Goal: Task Accomplishment & Management: Manage account settings

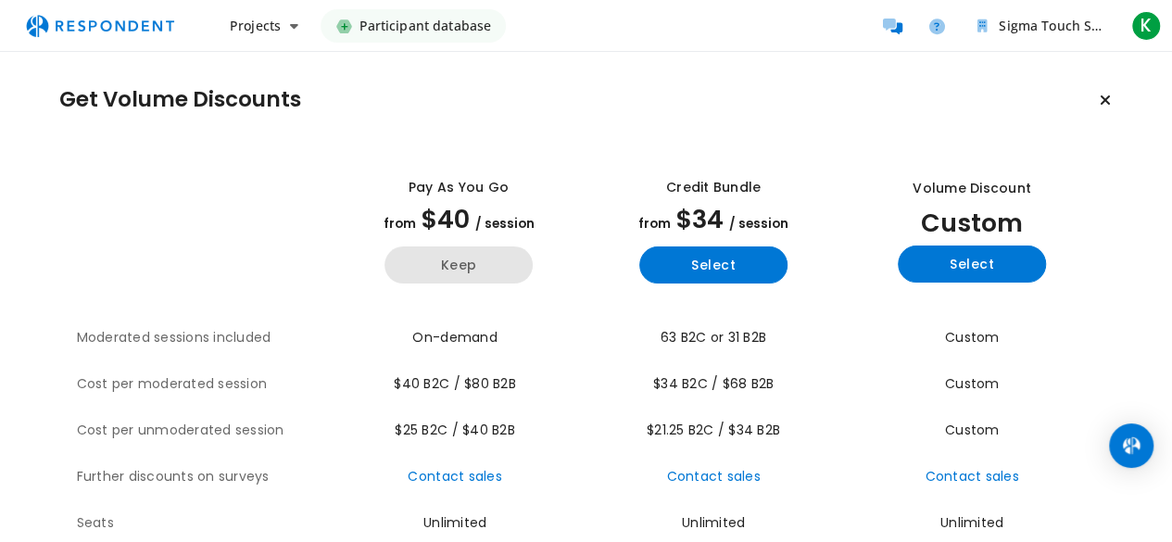
click at [479, 270] on button "Keep" at bounding box center [458, 264] width 148 height 37
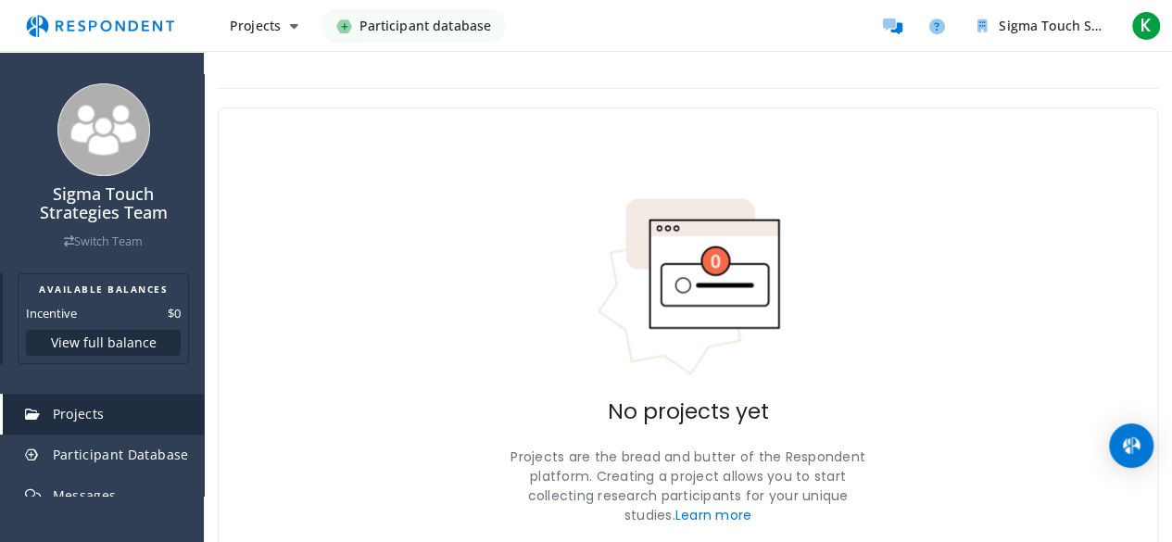
click at [120, 336] on button "View full balance" at bounding box center [103, 343] width 155 height 26
click at [360, 19] on span "Participant database" at bounding box center [424, 25] width 132 height 33
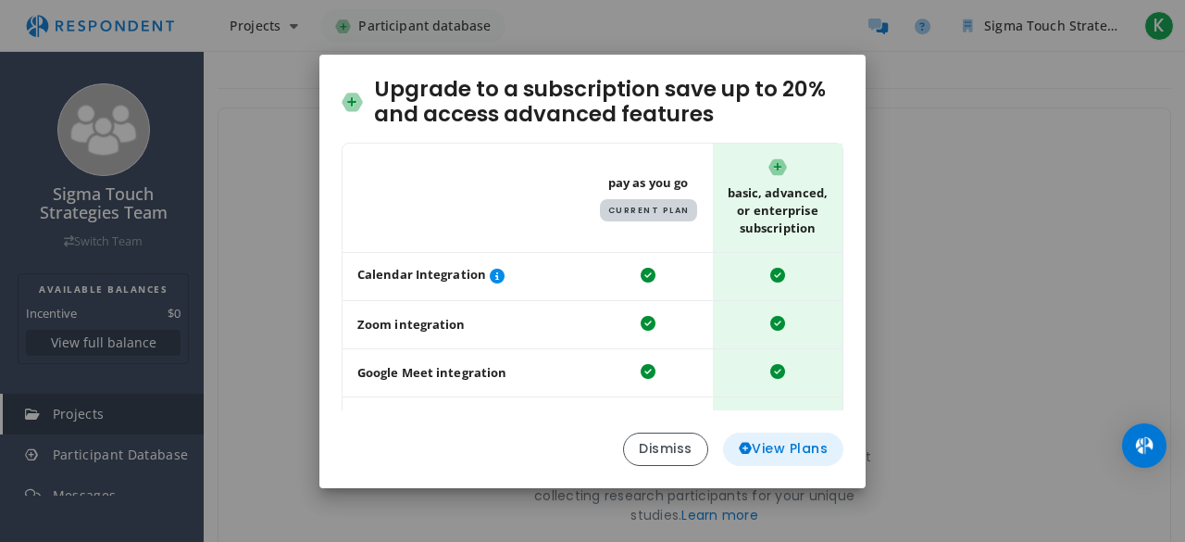
click at [802, 447] on span "View Plans" at bounding box center [784, 448] width 90 height 19
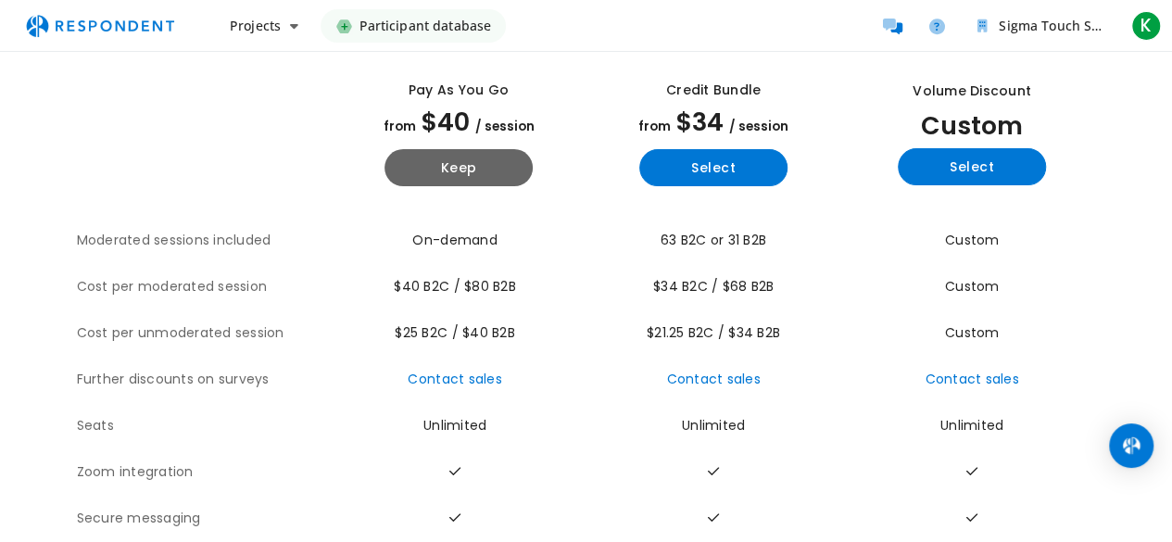
scroll to position [232, 0]
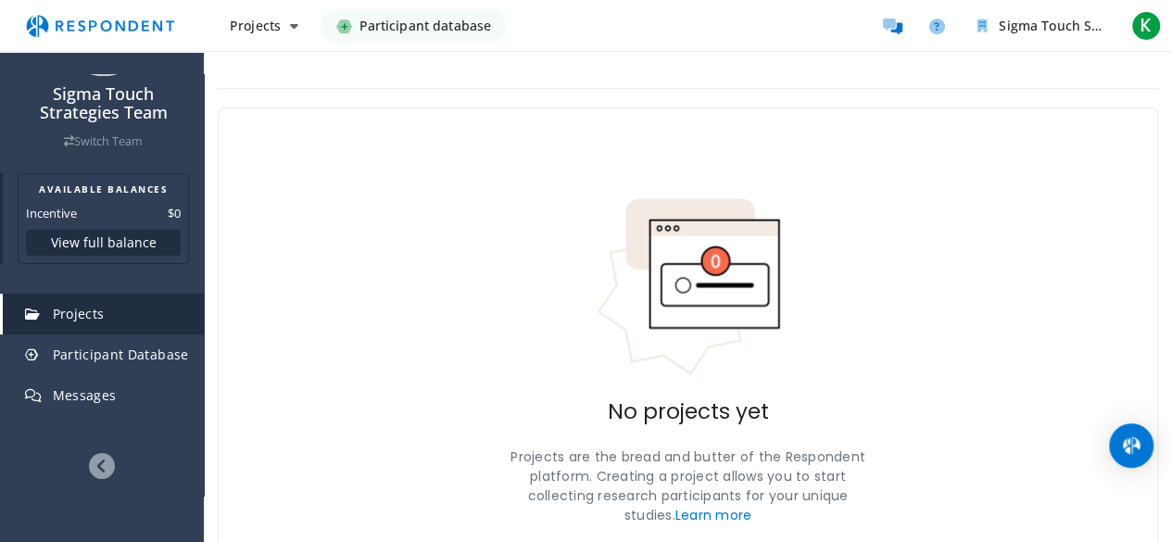
scroll to position [119, 0]
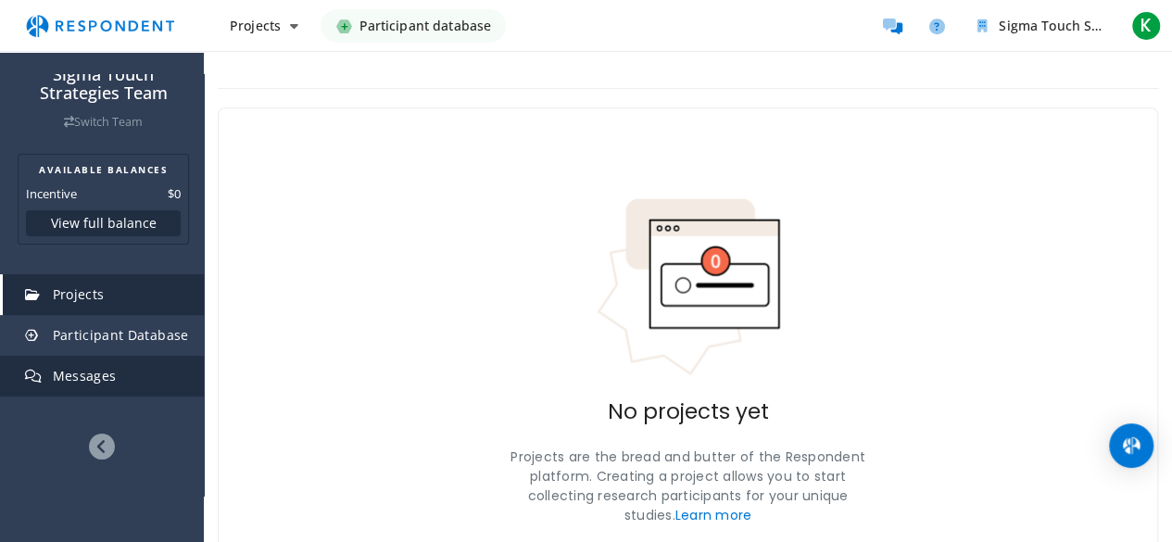
click at [96, 378] on span "Messages" at bounding box center [85, 376] width 64 height 18
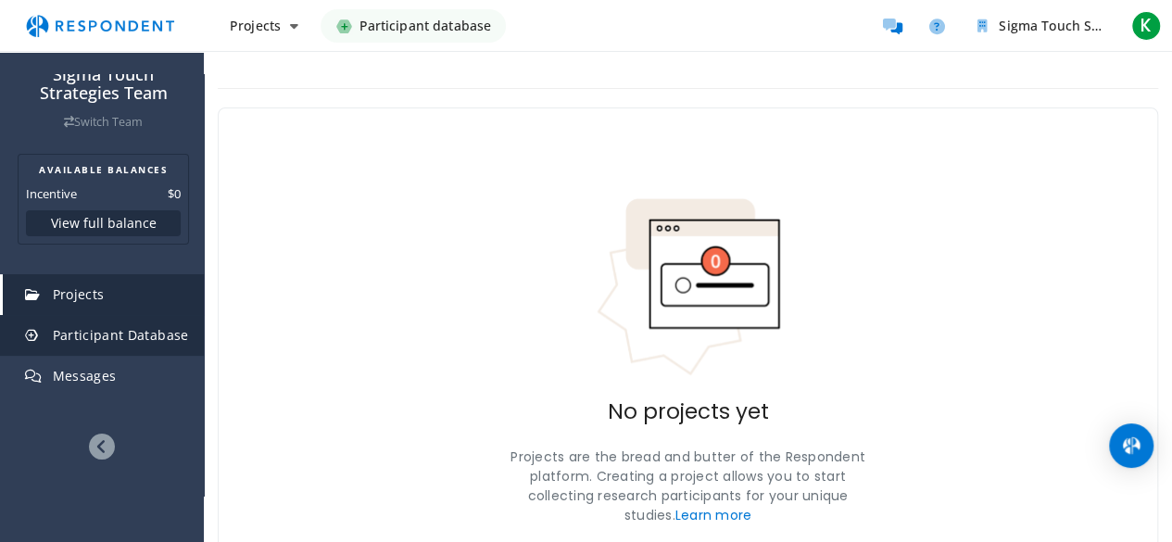
click at [115, 336] on span "Participant Database" at bounding box center [121, 335] width 136 height 18
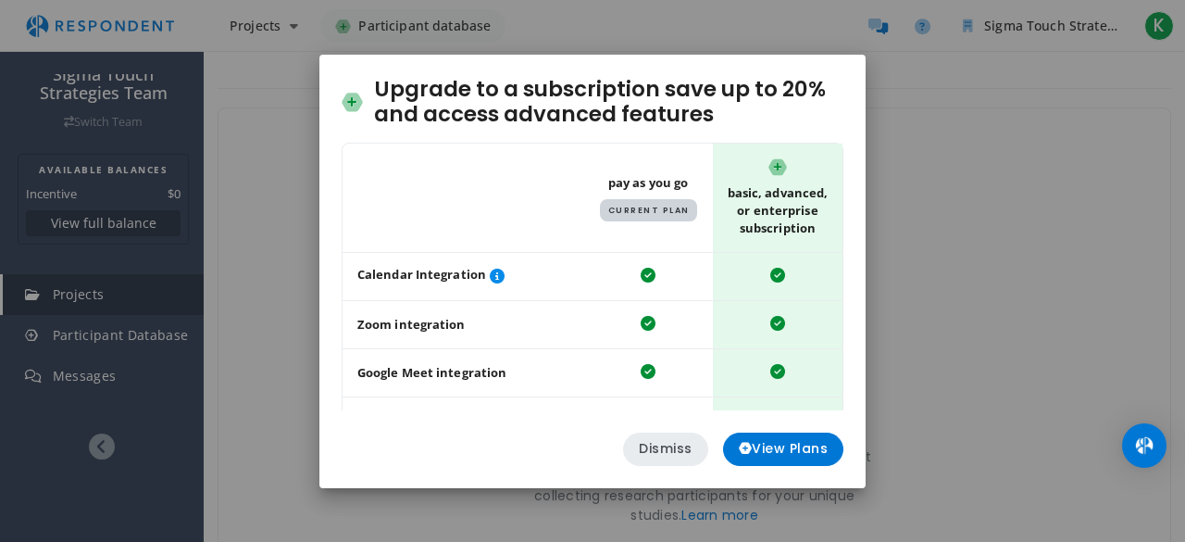
click at [659, 449] on button "Dismiss" at bounding box center [665, 449] width 85 height 33
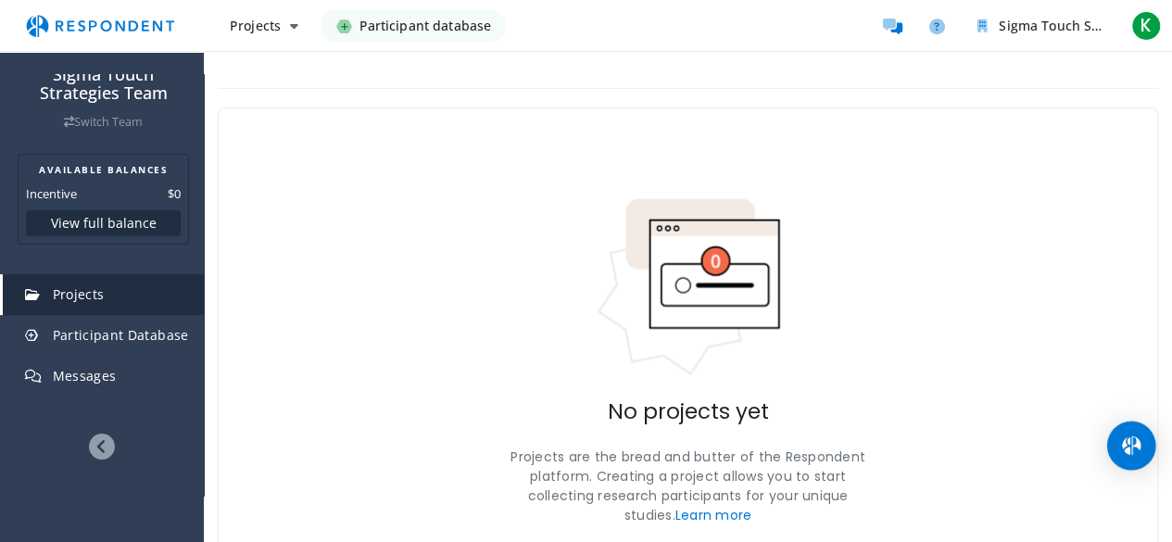
click at [1144, 440] on div "Open Intercom Messenger" at bounding box center [1131, 445] width 49 height 49
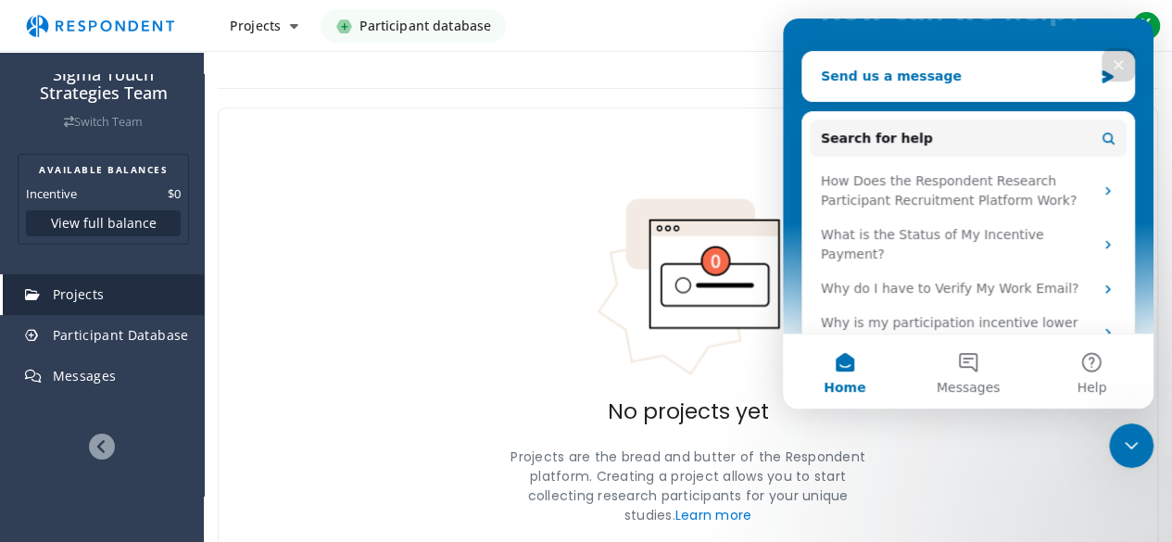
scroll to position [207, 0]
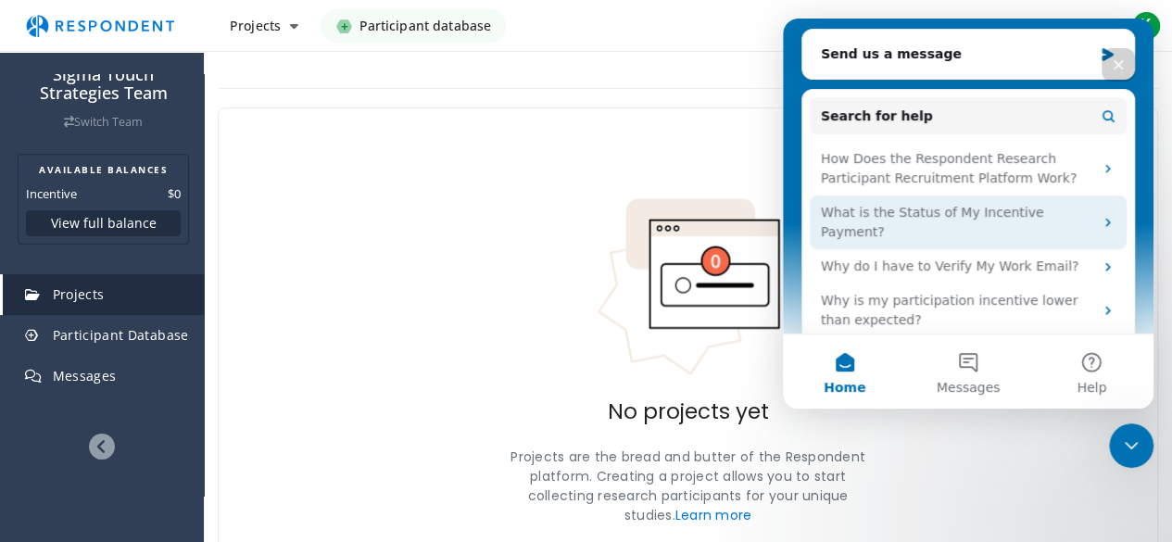
click at [977, 211] on div "What is the Status of My Incentive Payment?" at bounding box center [957, 222] width 272 height 39
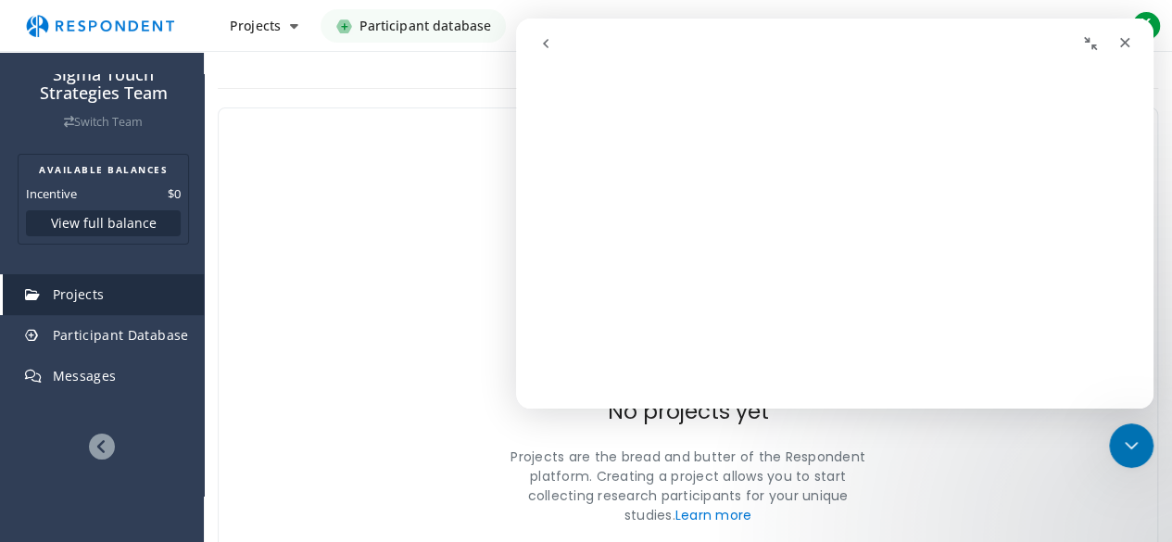
scroll to position [0, 0]
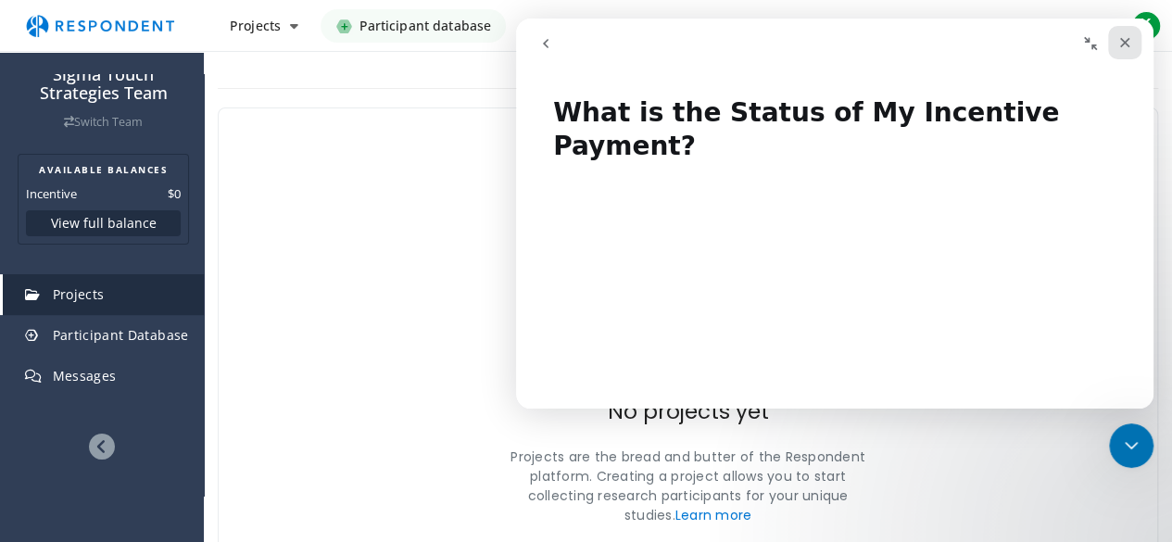
click at [1112, 46] on div "Close" at bounding box center [1124, 42] width 33 height 33
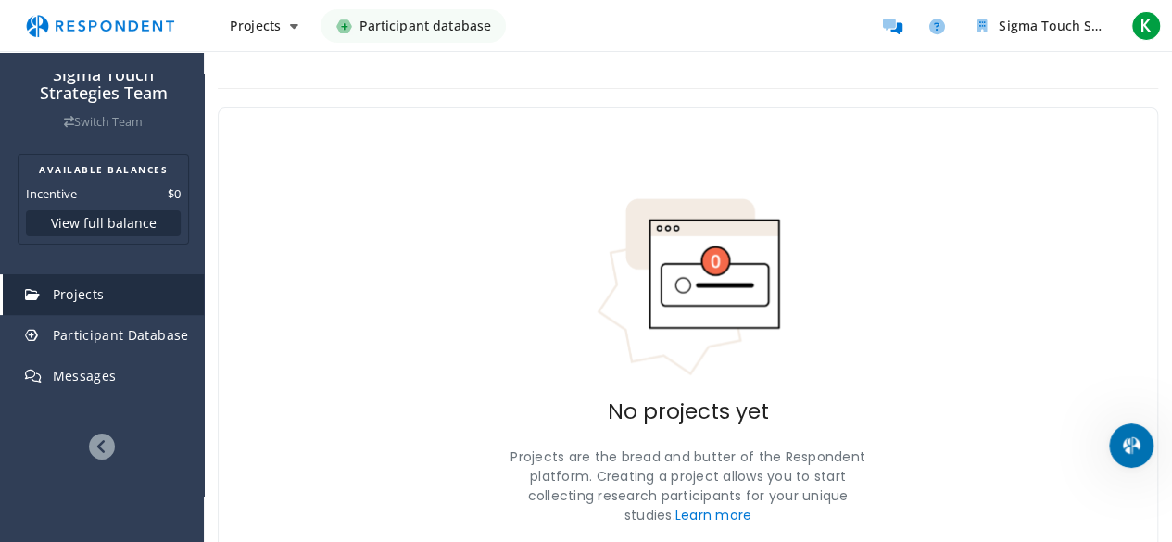
click at [1156, 40] on li "K K [PERSON_NAME] [EMAIL_ADDRESS][DOMAIN_NAME] Account settings Logout" at bounding box center [1145, 25] width 37 height 33
click at [1134, 19] on span "K" at bounding box center [1146, 26] width 30 height 30
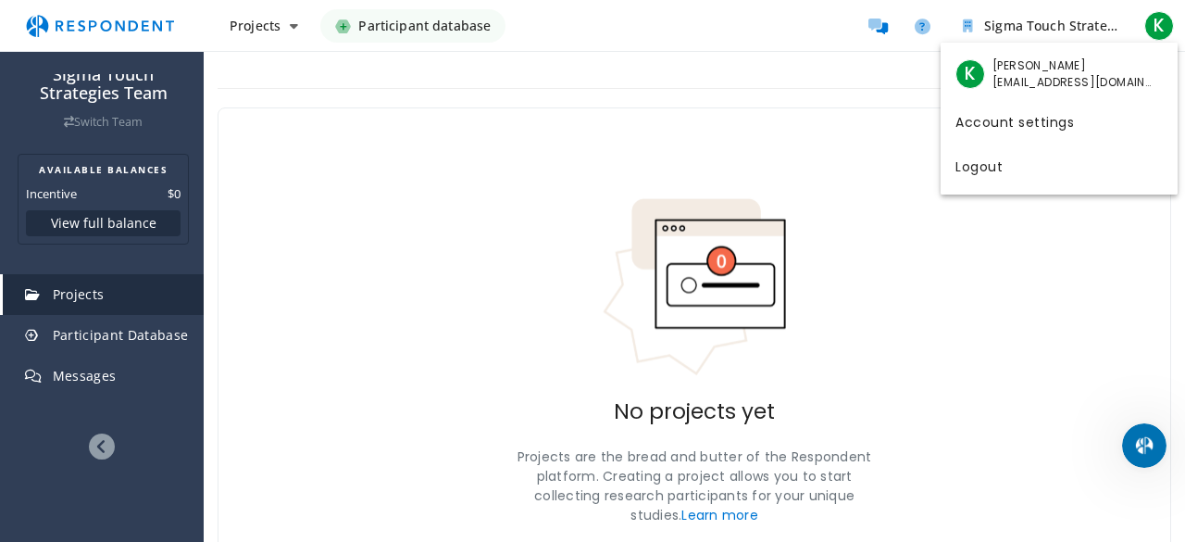
click at [76, 339] on md-backdrop at bounding box center [592, 271] width 1185 height 542
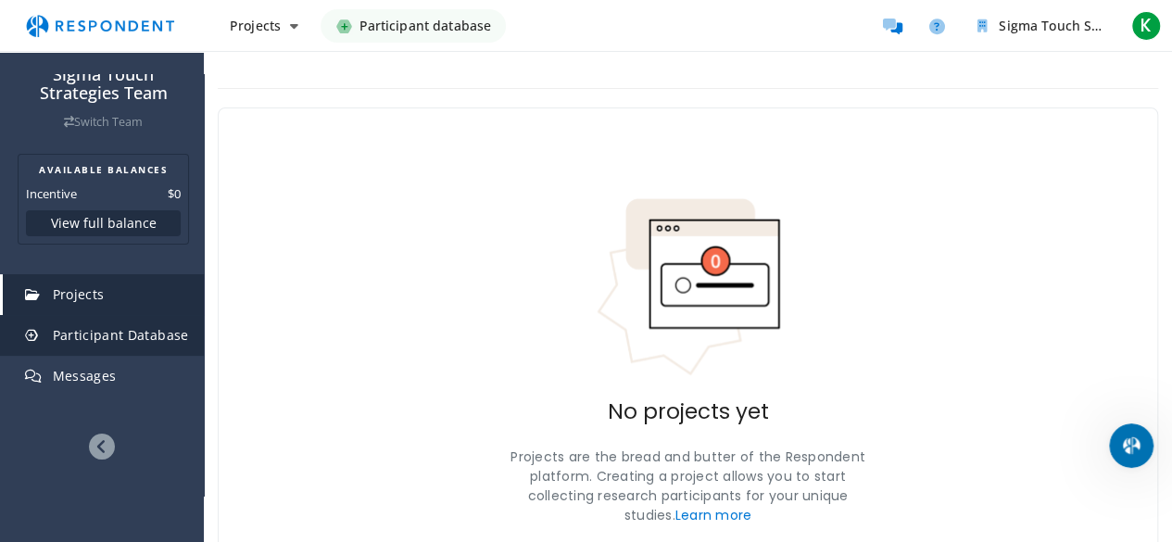
click at [76, 340] on span "Participant Database" at bounding box center [121, 335] width 136 height 18
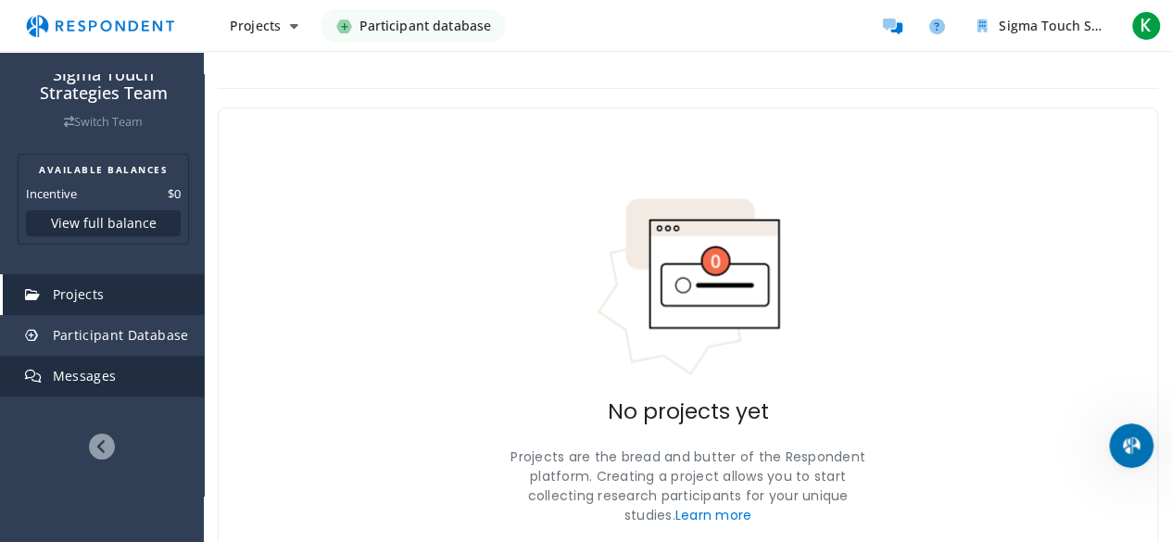
click at [70, 383] on span "Messages" at bounding box center [85, 376] width 64 height 18
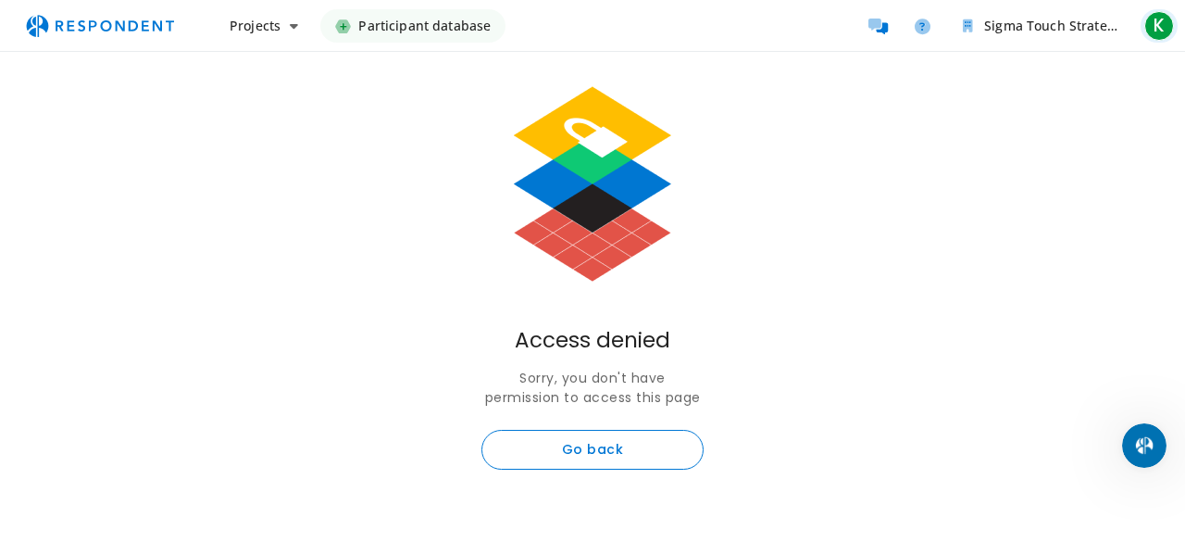
click at [1162, 27] on span "K" at bounding box center [1160, 26] width 30 height 30
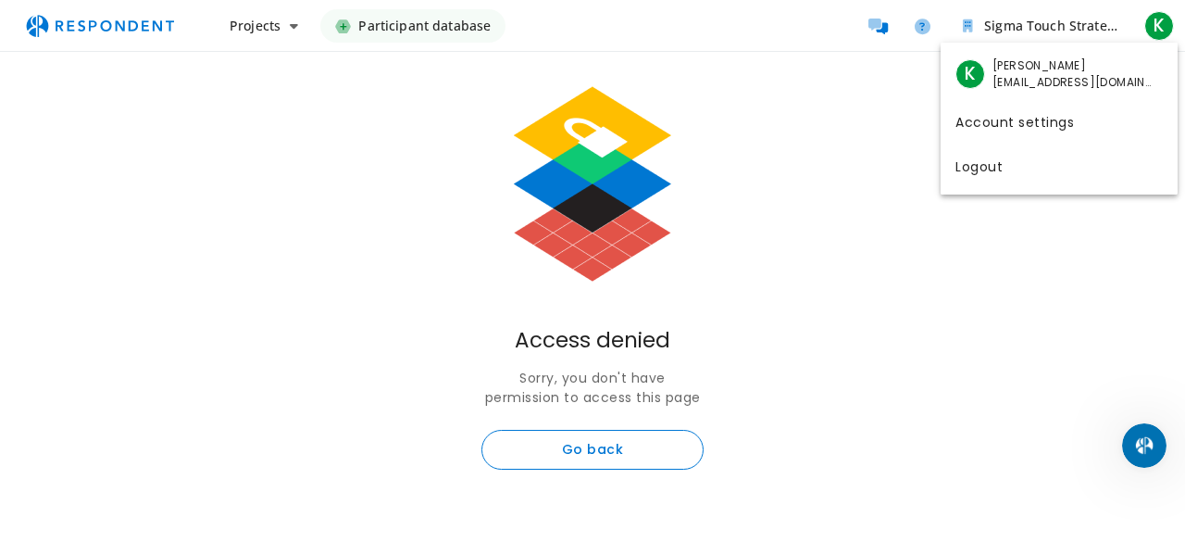
click at [615, 69] on md-backdrop at bounding box center [592, 271] width 1185 height 542
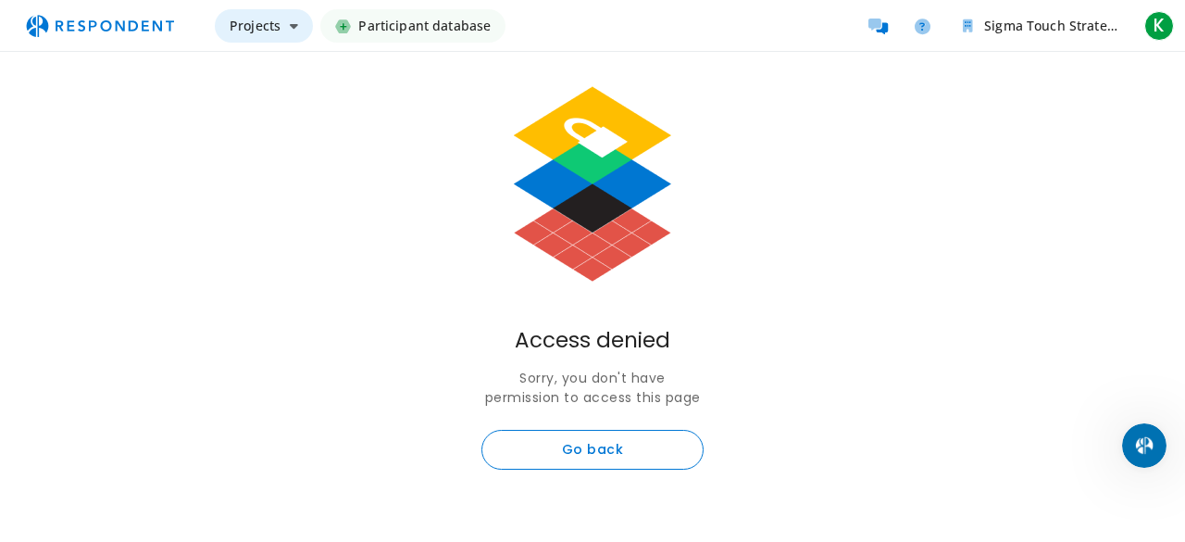
click at [219, 25] on button "Projects" at bounding box center [264, 25] width 98 height 33
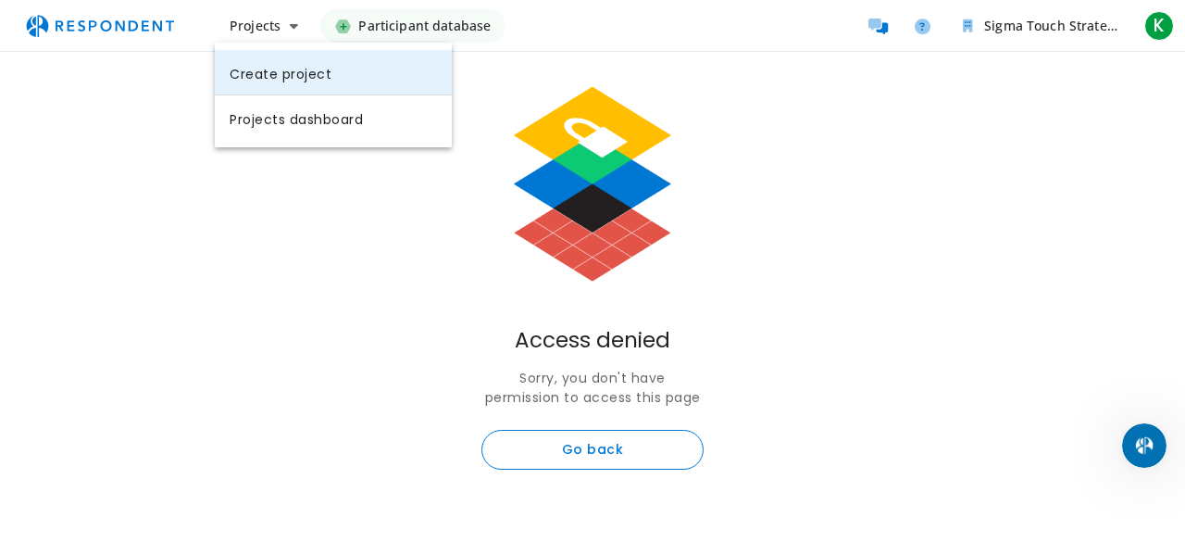
click at [258, 58] on link "Create project" at bounding box center [333, 72] width 237 height 44
